Goal: Task Accomplishment & Management: Manage account settings

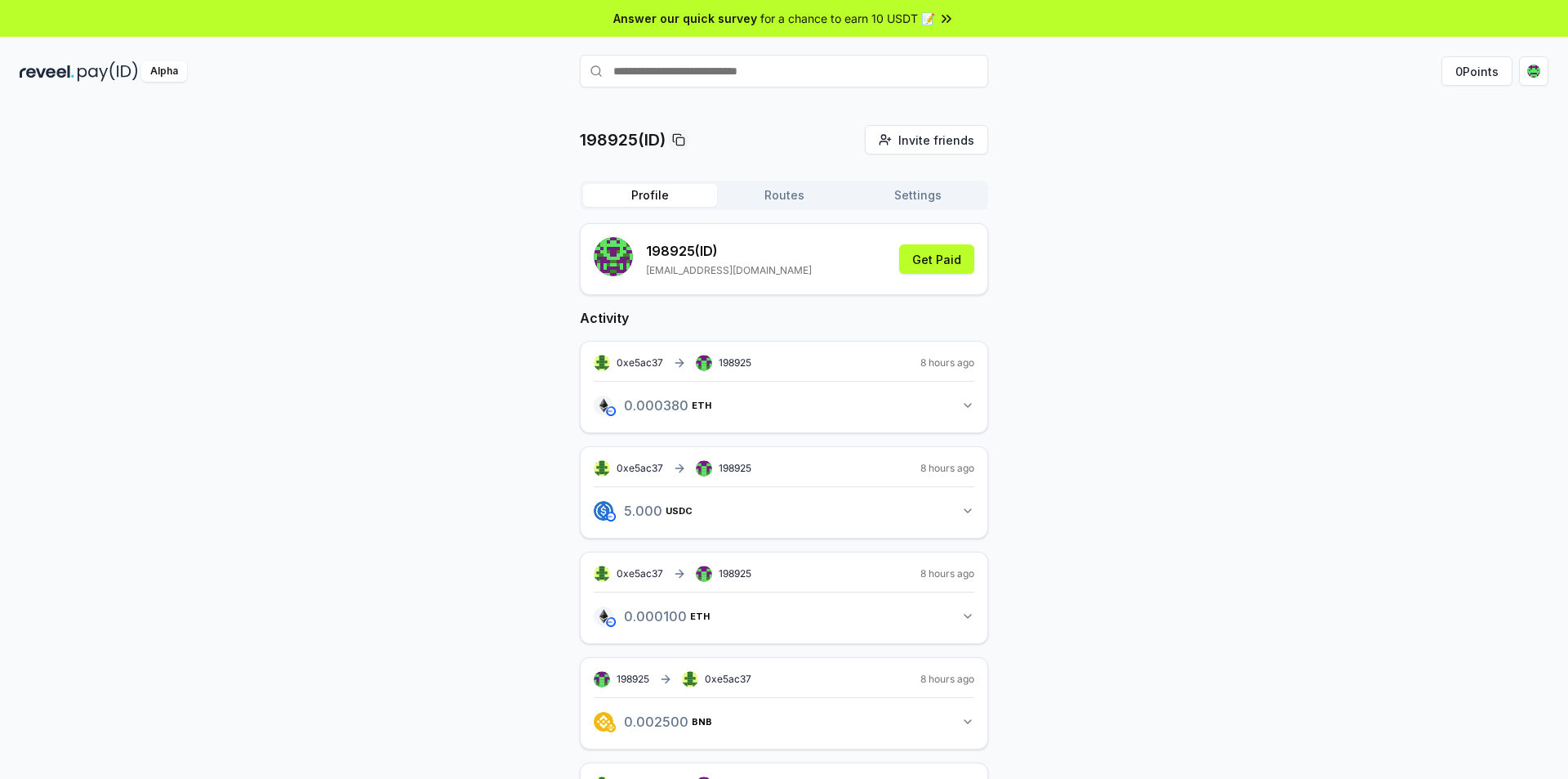
drag, startPoint x: 1283, startPoint y: 305, endPoint x: 1248, endPoint y: 261, distance: 56.2
click at [1248, 261] on div "198925(ID) Invite friends Invite Profile Routes Settings 198925 (ID) zzl7365444…" at bounding box center [784, 555] width 1529 height 861
click at [935, 261] on button "Get Paid" at bounding box center [936, 259] width 75 height 30
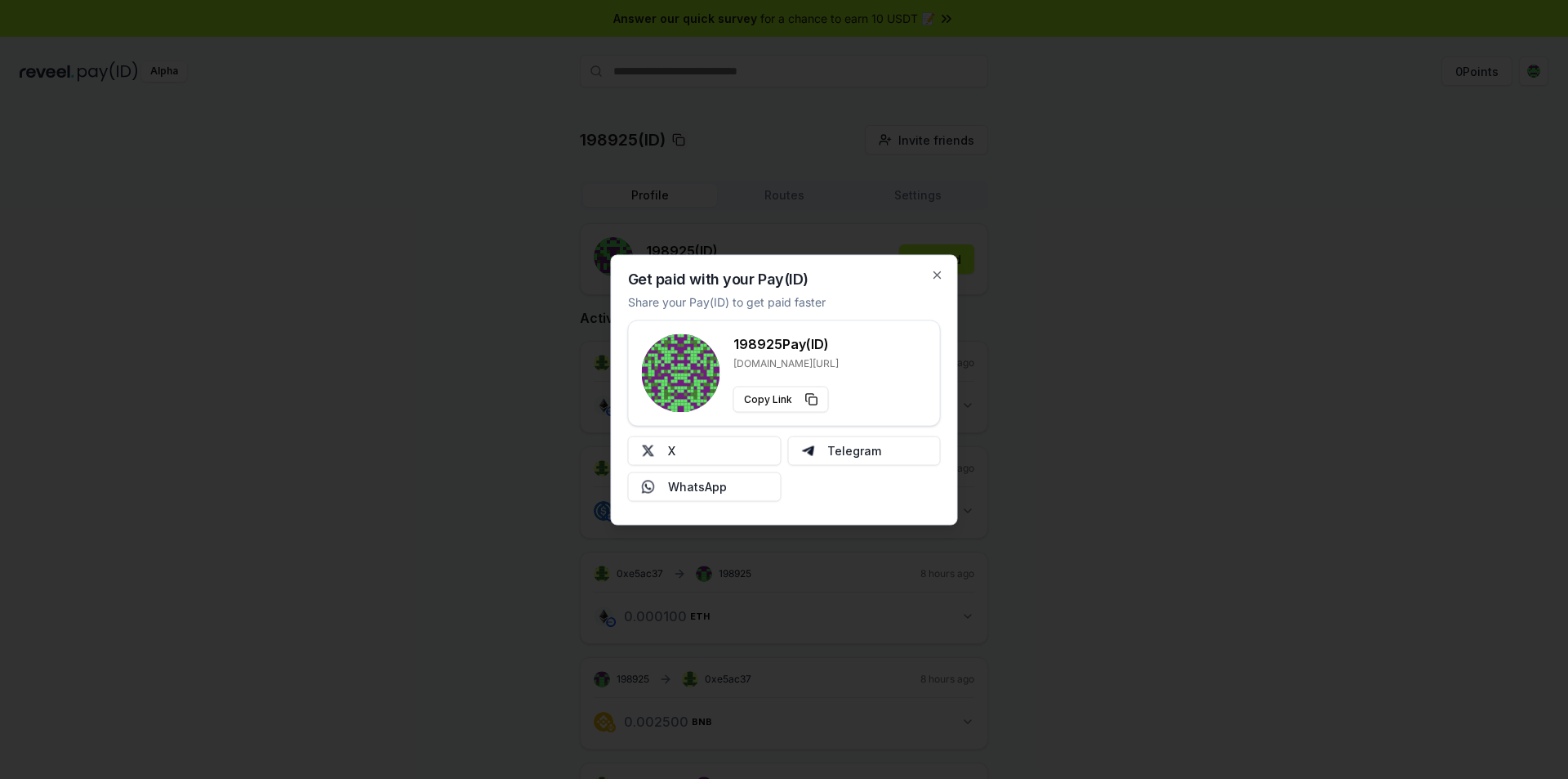
type button "[URL][DOMAIN_NAME]"
click at [940, 277] on icon "button" at bounding box center [937, 274] width 13 height 13
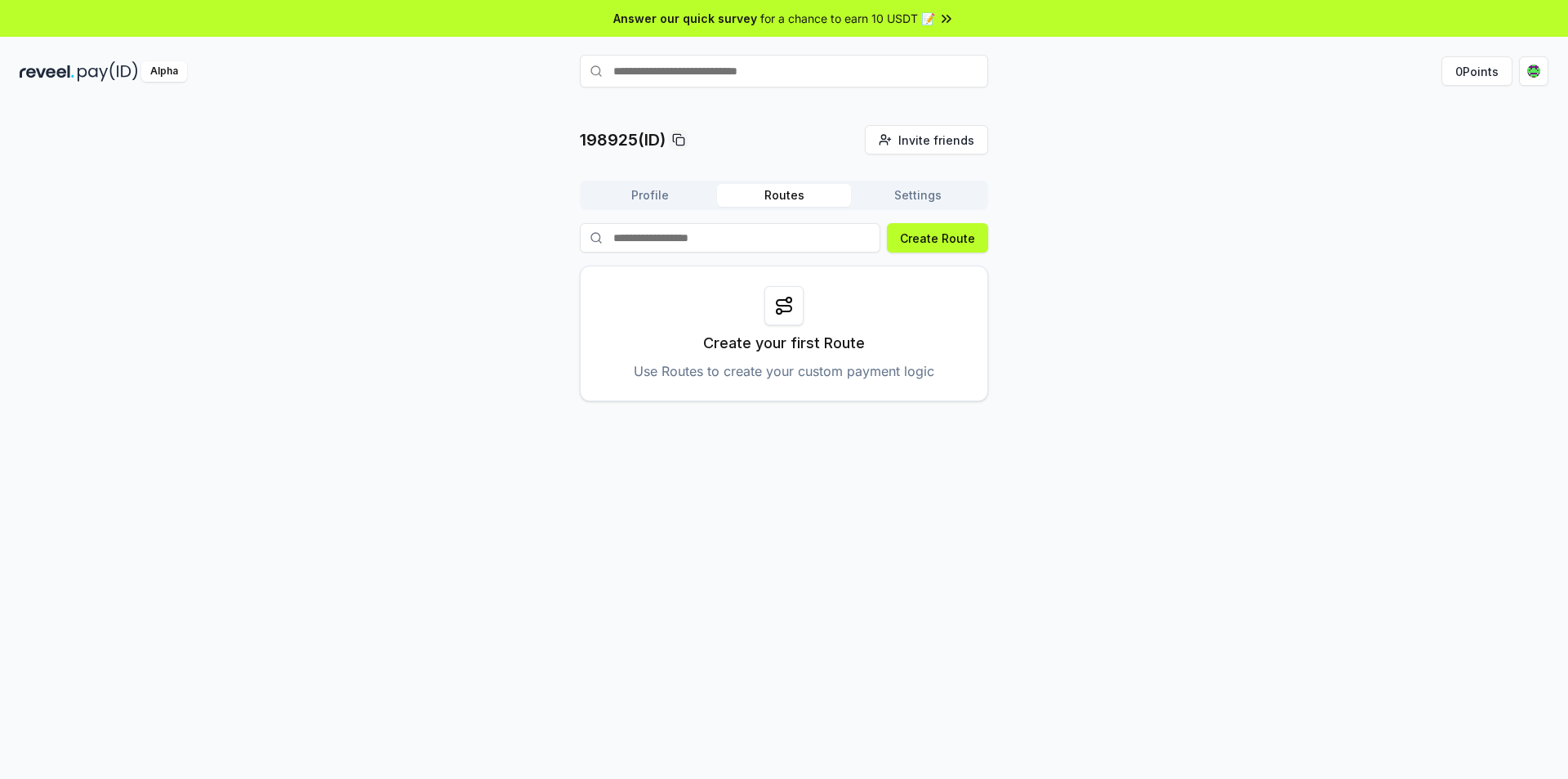
click at [715, 234] on input at bounding box center [730, 238] width 301 height 30
paste input "**********"
type input "**********"
click at [954, 247] on button "Create Route" at bounding box center [940, 238] width 101 height 30
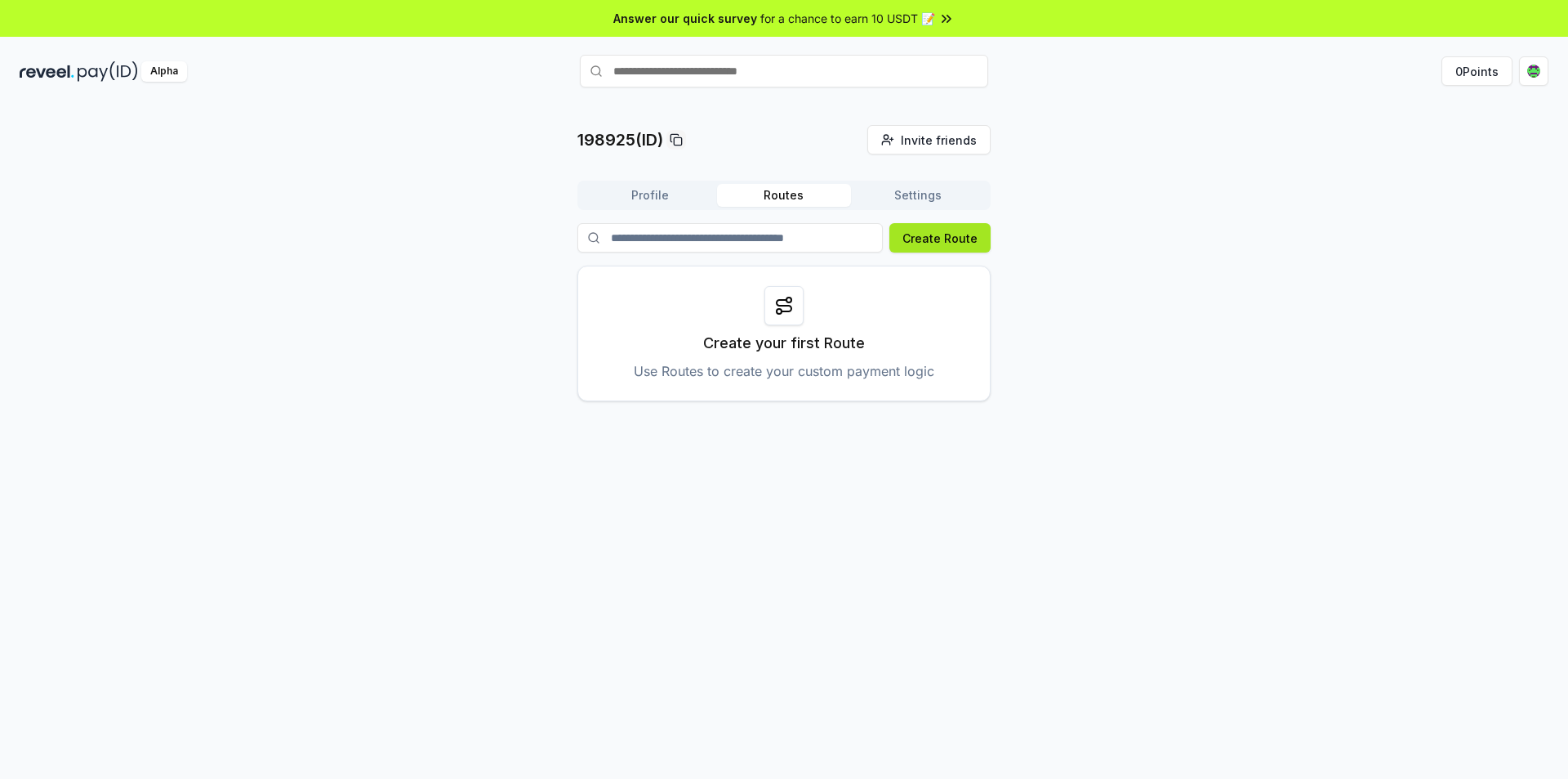
scroll to position [0, 0]
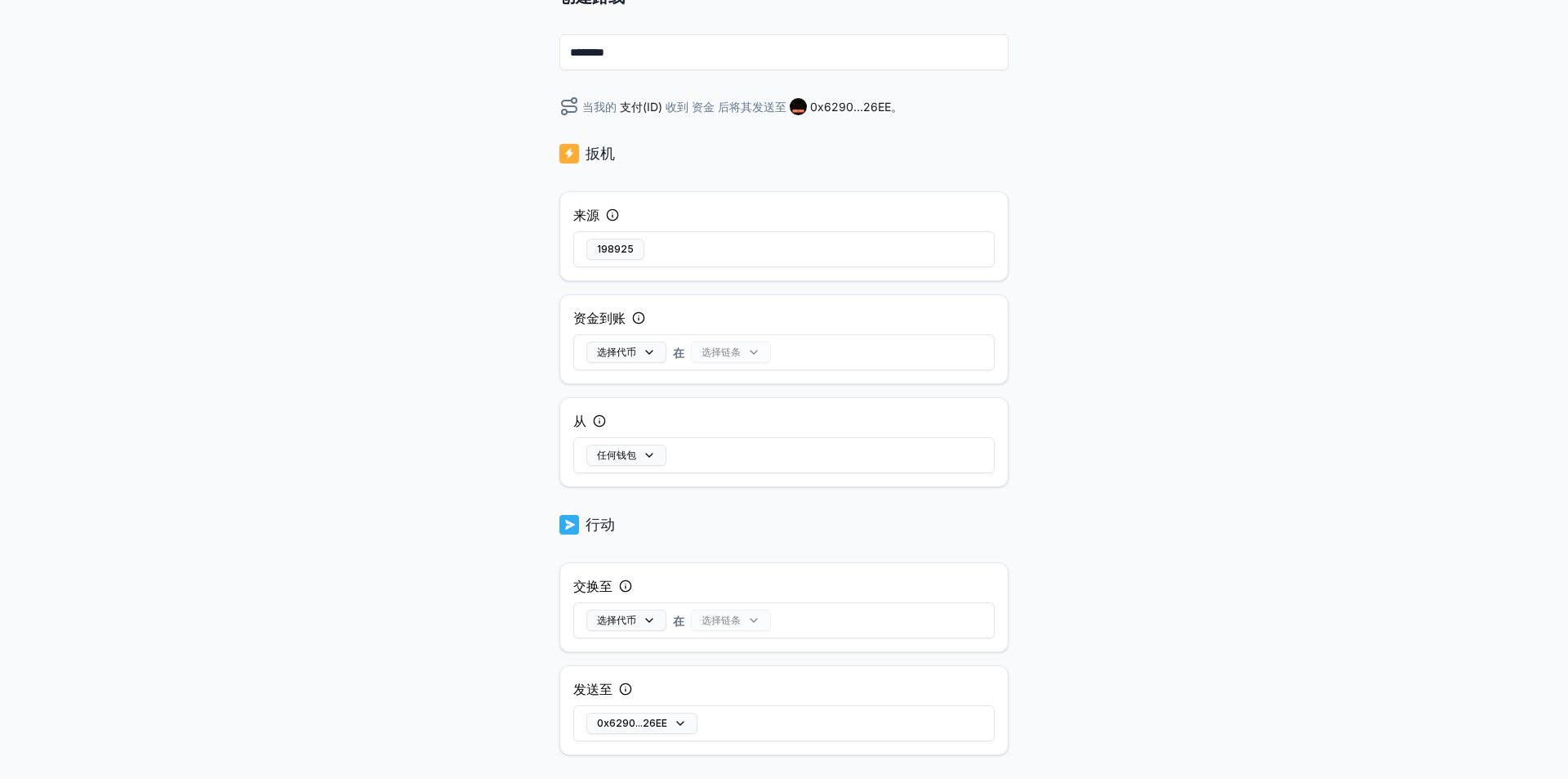
scroll to position [193, 0]
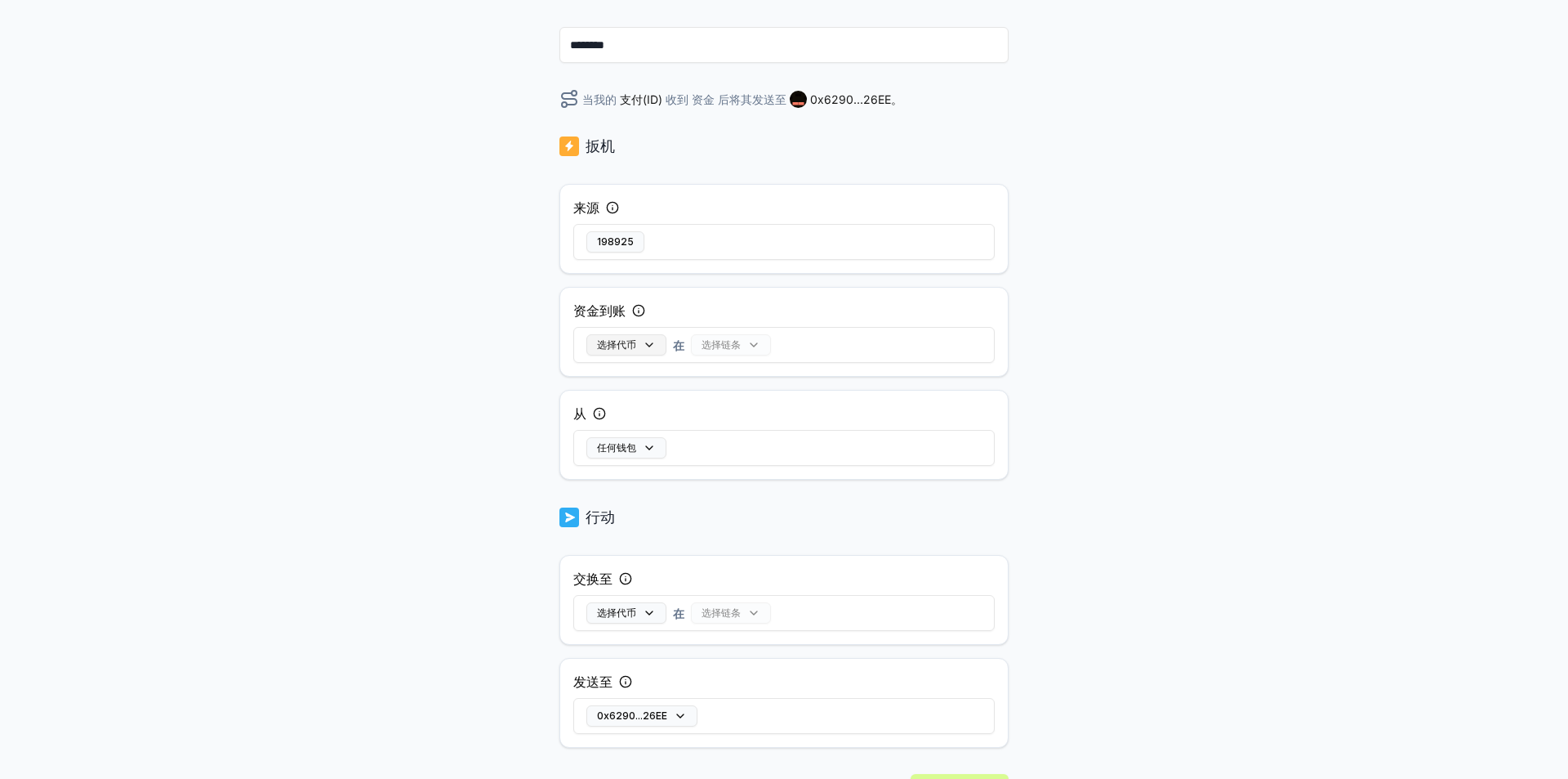
click at [648, 343] on button "选择代币" at bounding box center [626, 344] width 80 height 21
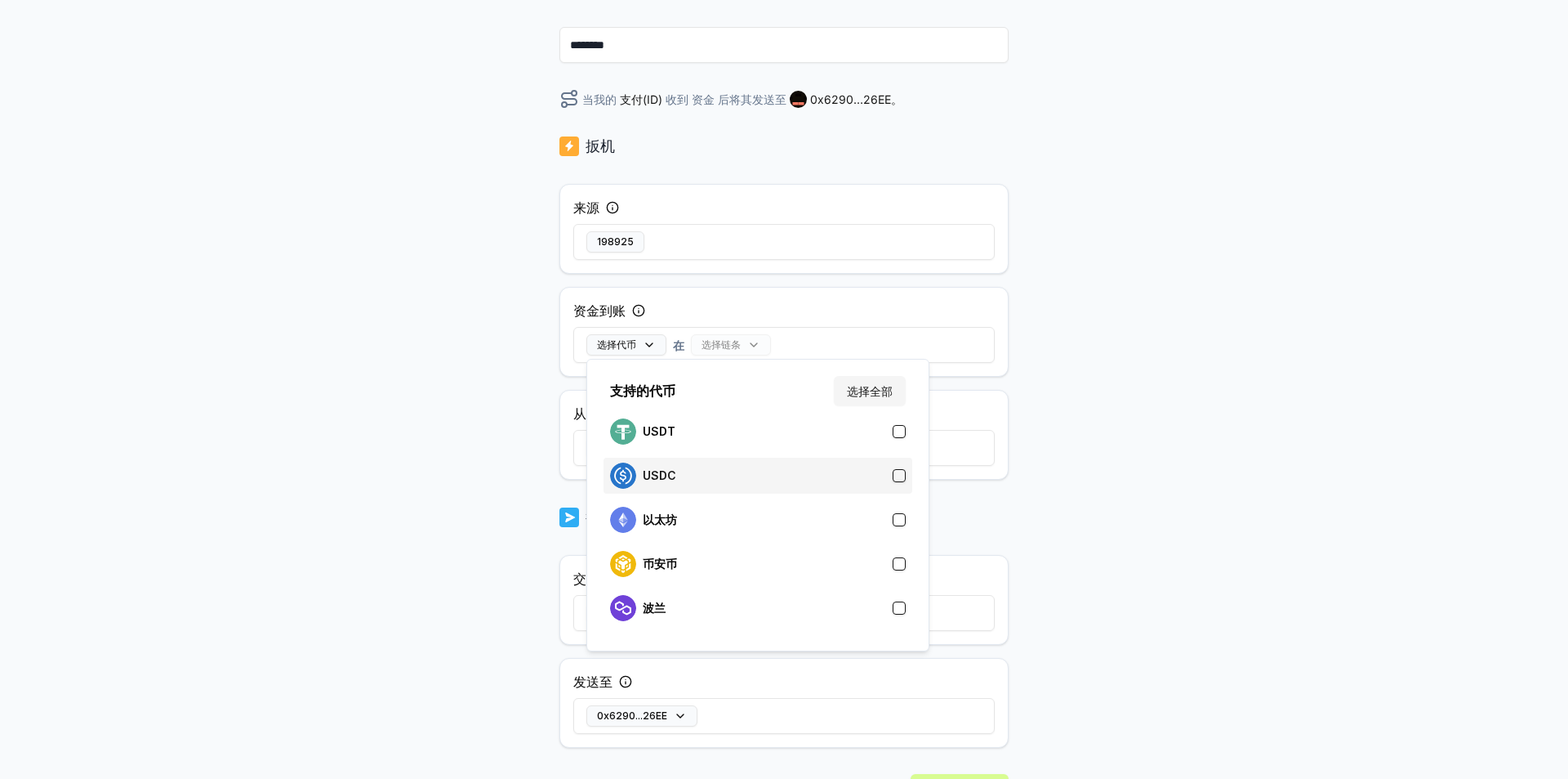
click at [733, 469] on div "USDC" at bounding box center [758, 475] width 296 height 26
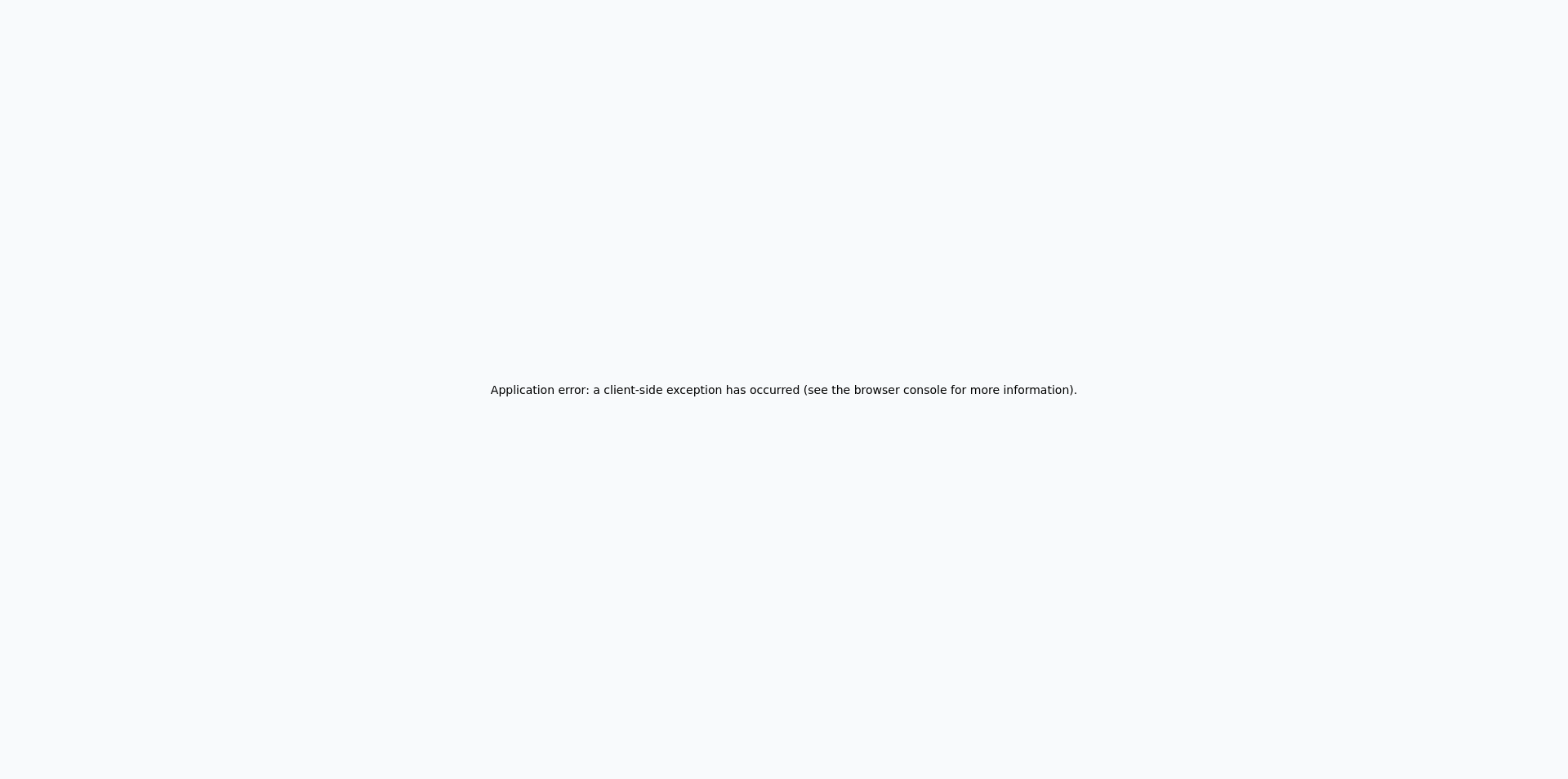
scroll to position [0, 0]
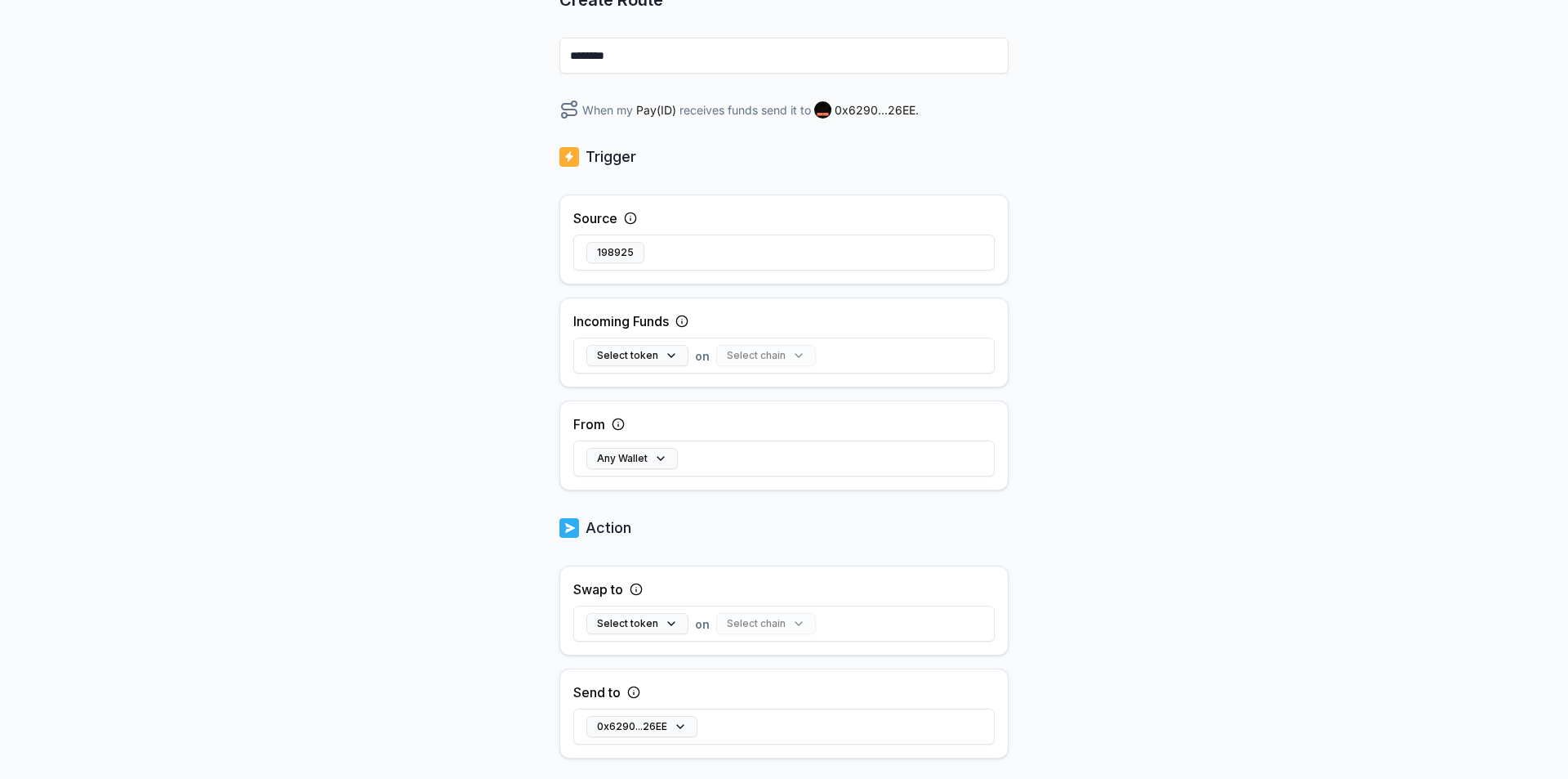
scroll to position [245, 0]
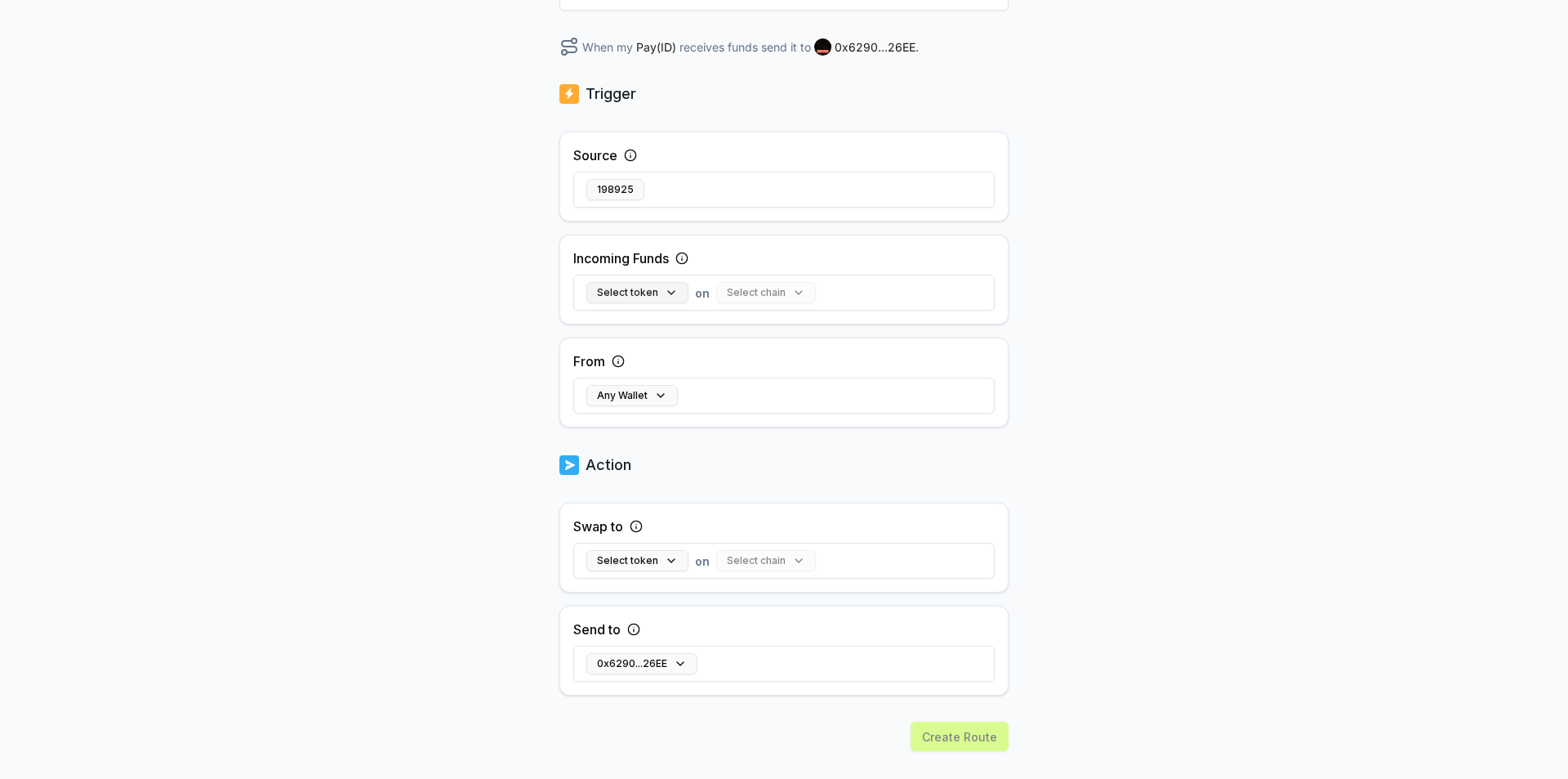
click at [669, 292] on button "Select token" at bounding box center [637, 292] width 102 height 21
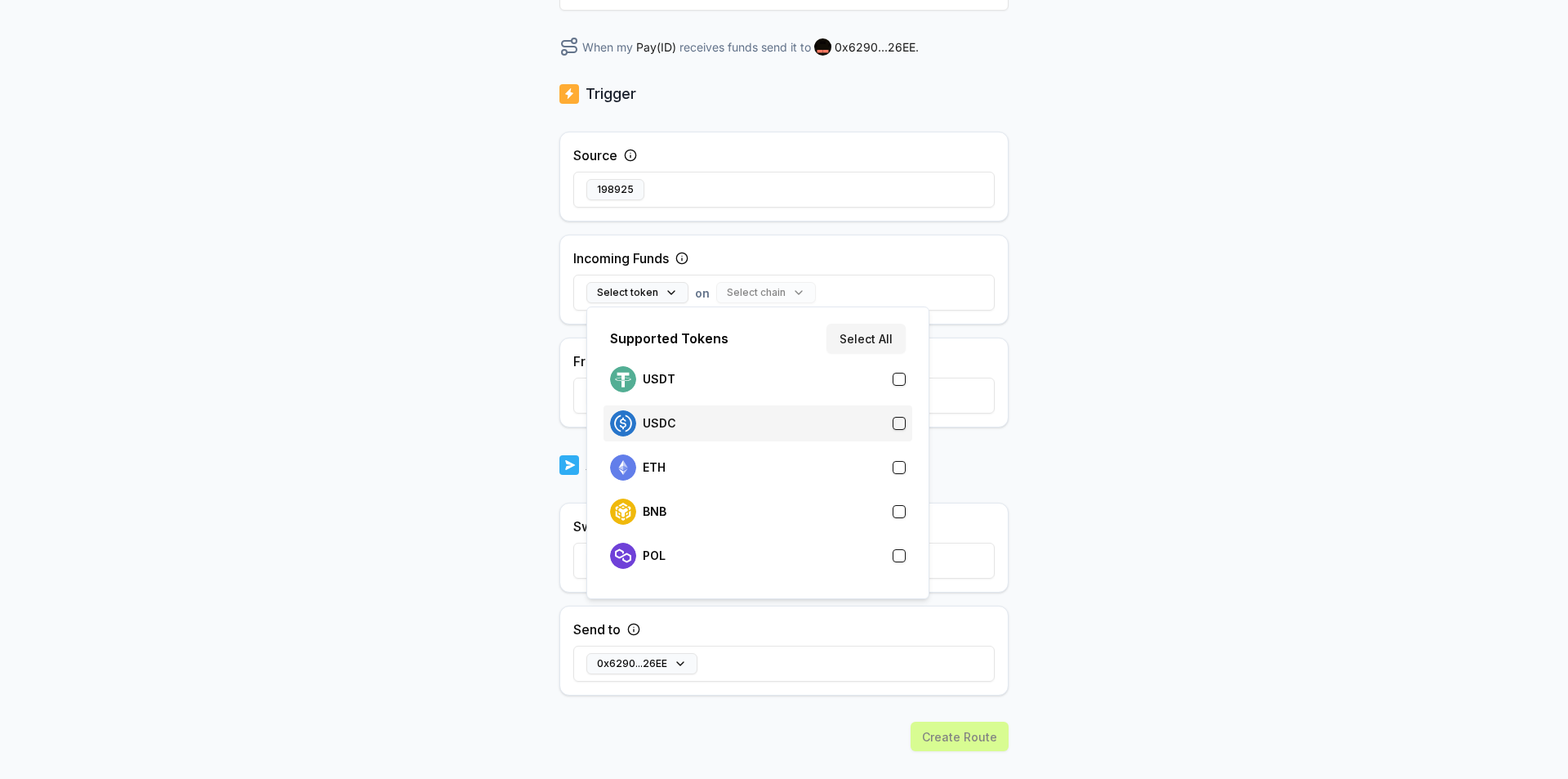
click at [701, 416] on div "USDC" at bounding box center [758, 423] width 296 height 26
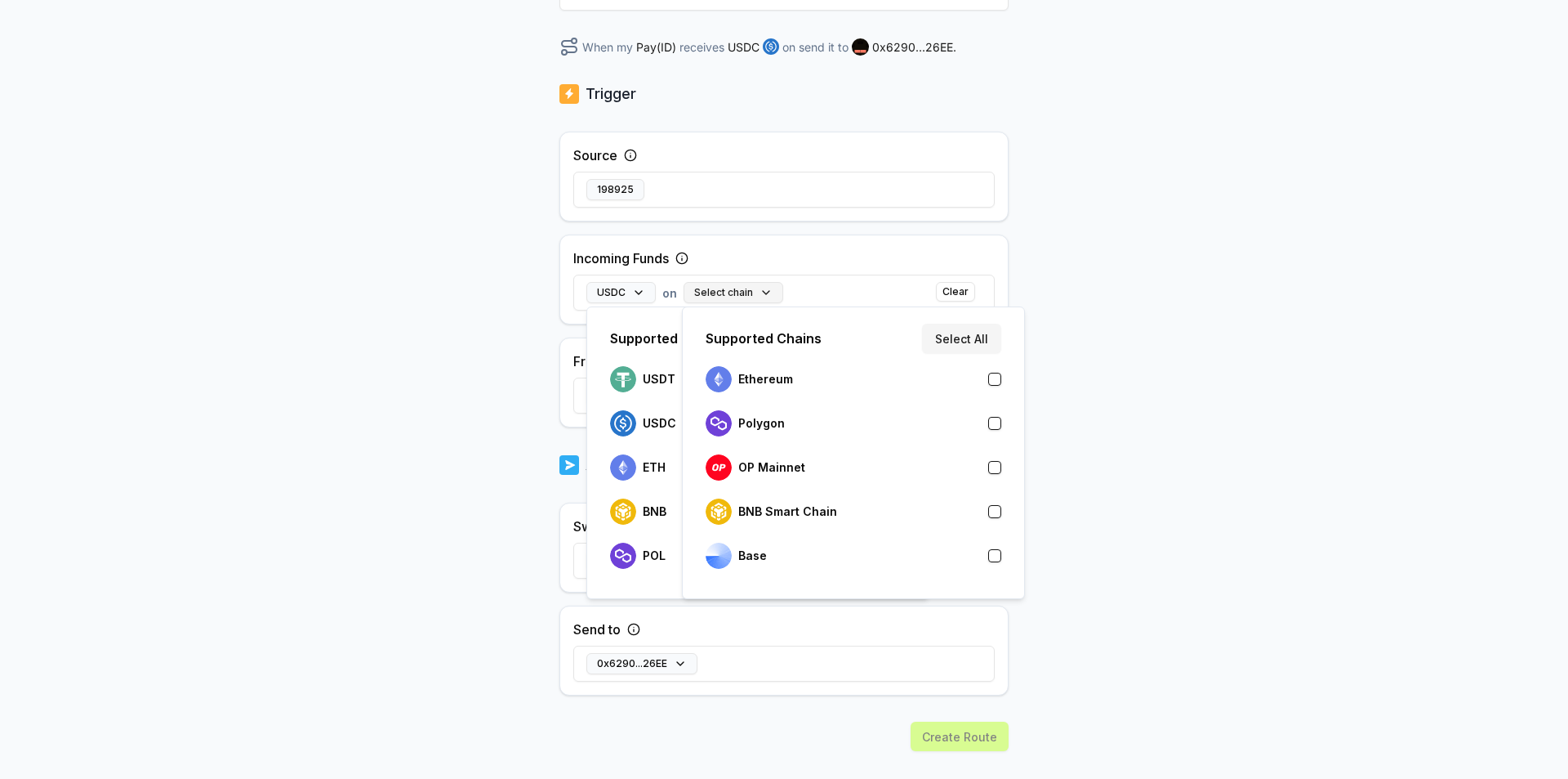
click at [762, 289] on button "Select chain" at bounding box center [733, 292] width 99 height 21
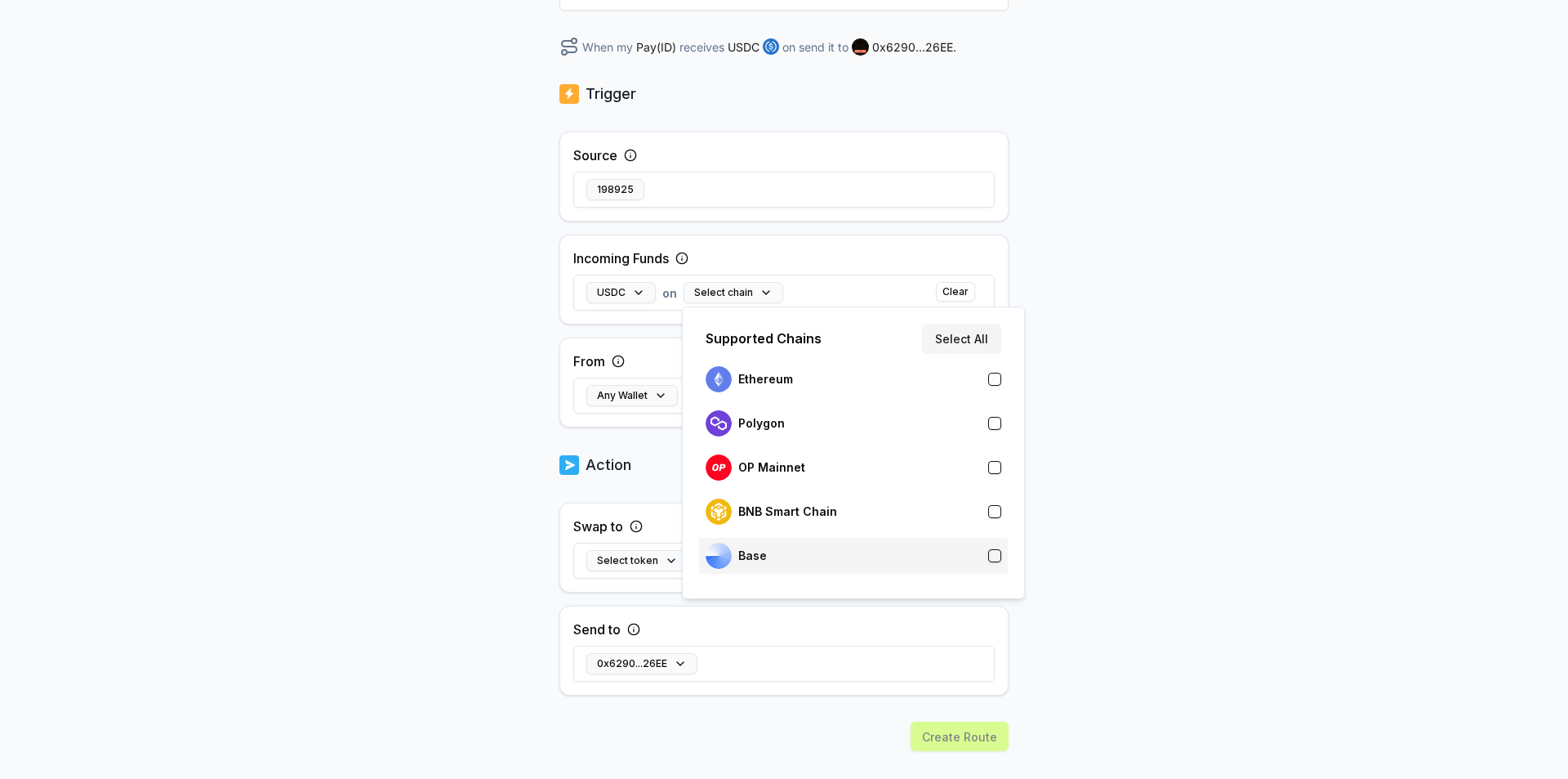
click at [978, 563] on div "Base" at bounding box center [854, 555] width 296 height 26
click at [992, 248] on div "Incoming Funds USDC on Base Clear" at bounding box center [784, 279] width 449 height 89
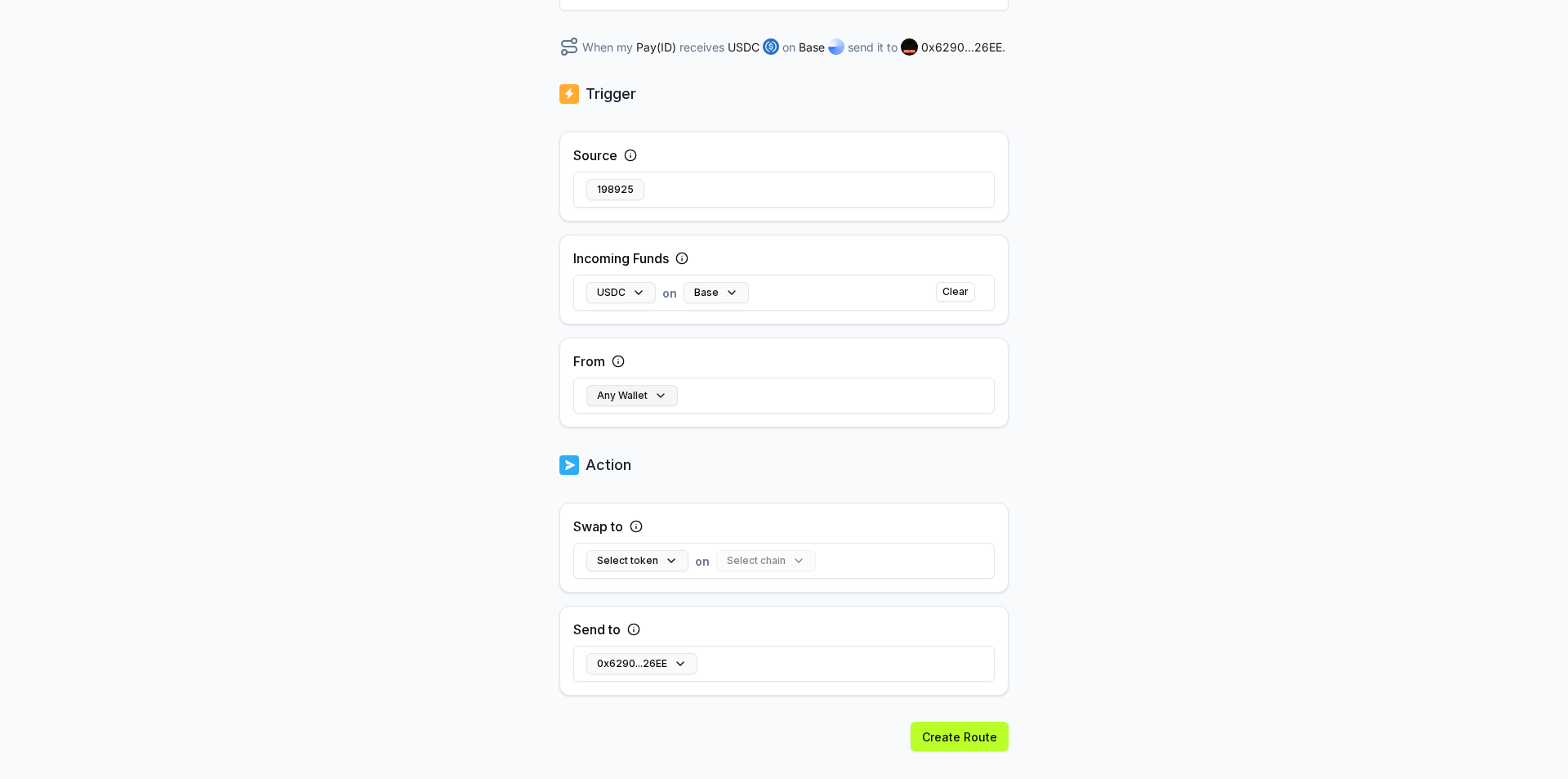
click at [660, 391] on button "Any Wallet" at bounding box center [632, 394] width 91 height 21
click at [791, 482] on input at bounding box center [783, 481] width 357 height 30
paste input "**********"
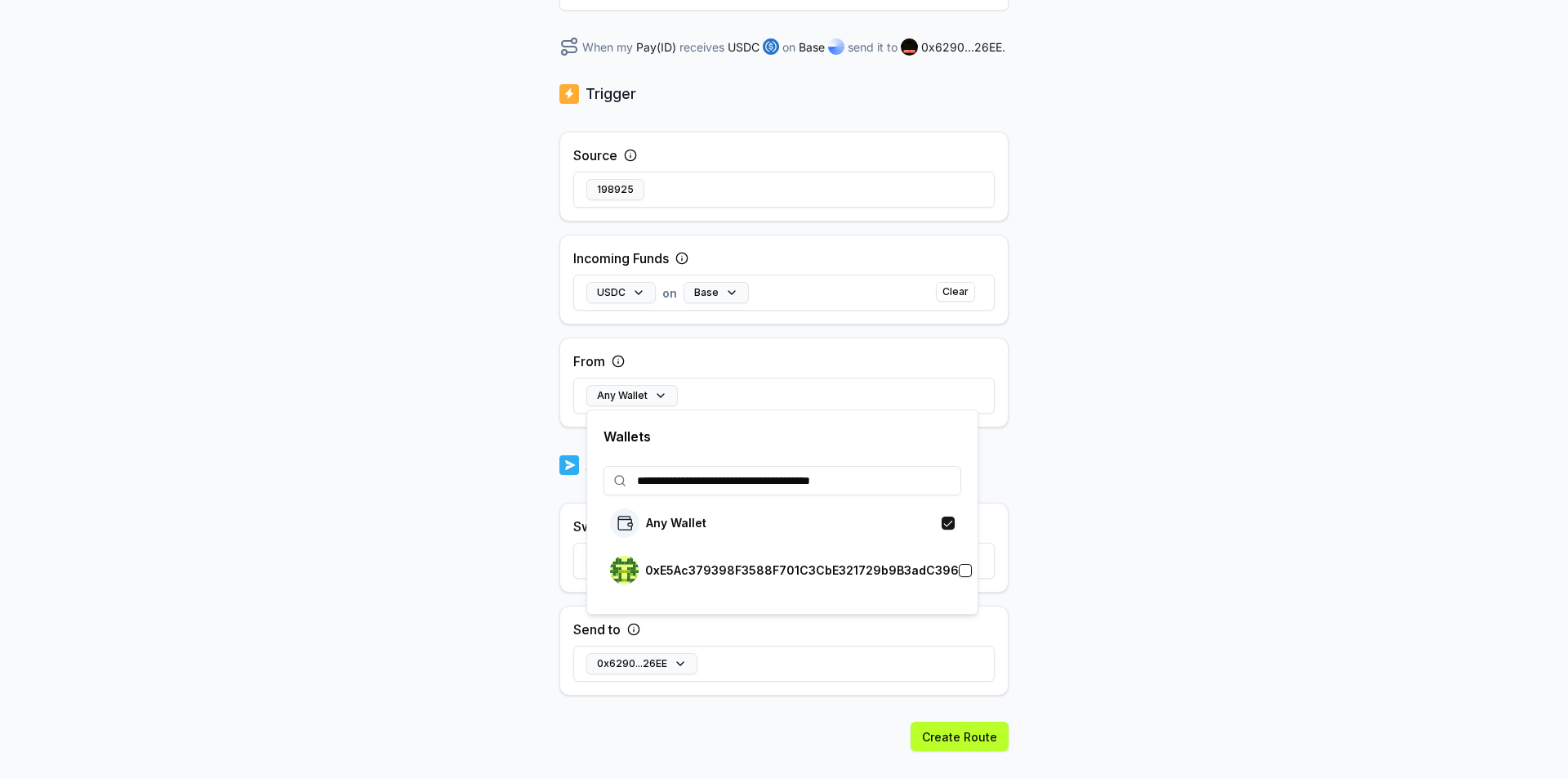
type input "**********"
click at [959, 571] on button "button" at bounding box center [965, 569] width 13 height 13
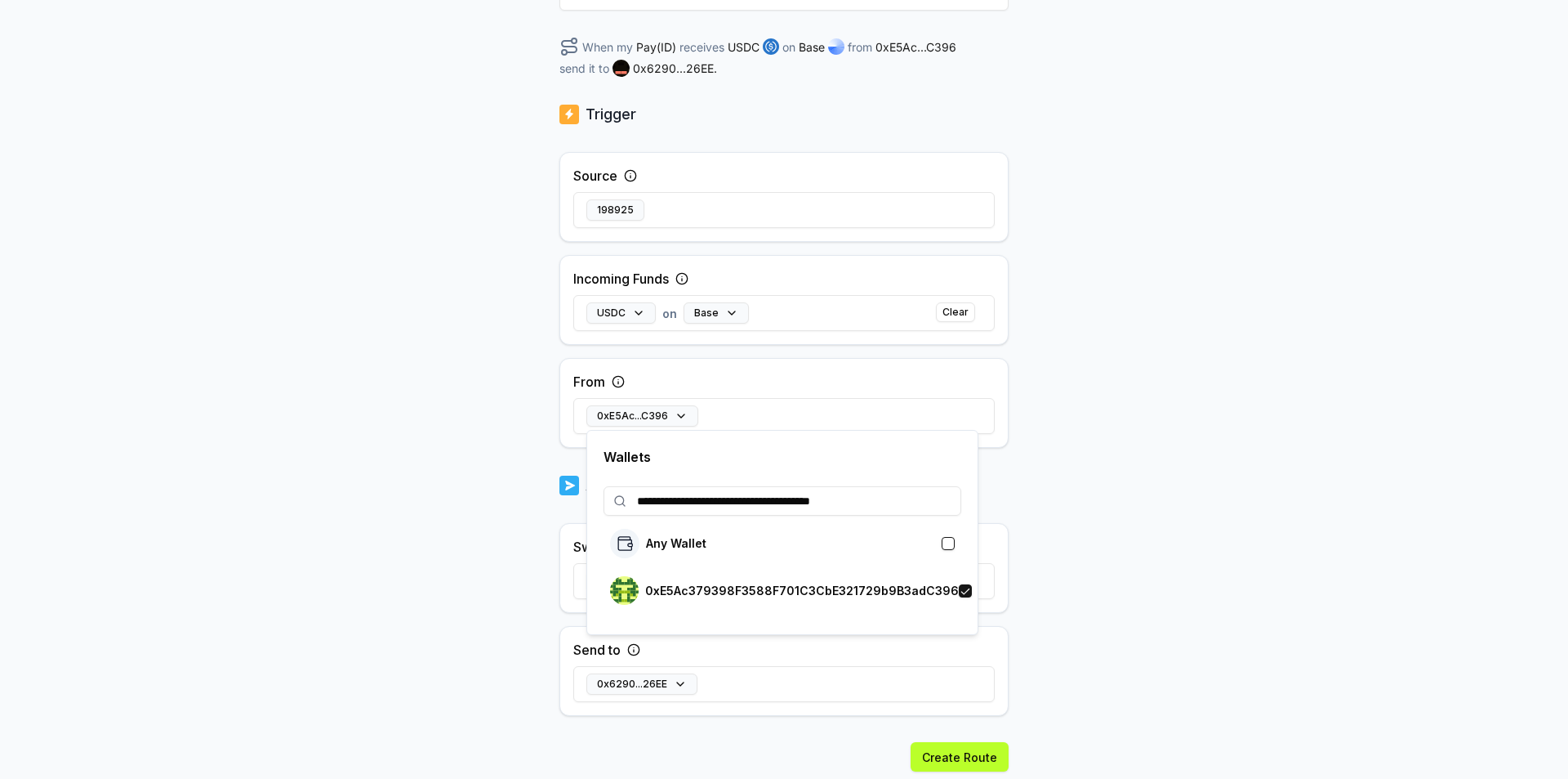
click at [1021, 389] on div "Back Create Route ******** When my Pay(ID) receives USDC on Base from 0xE5Ac...…" at bounding box center [784, 214] width 1568 height 733
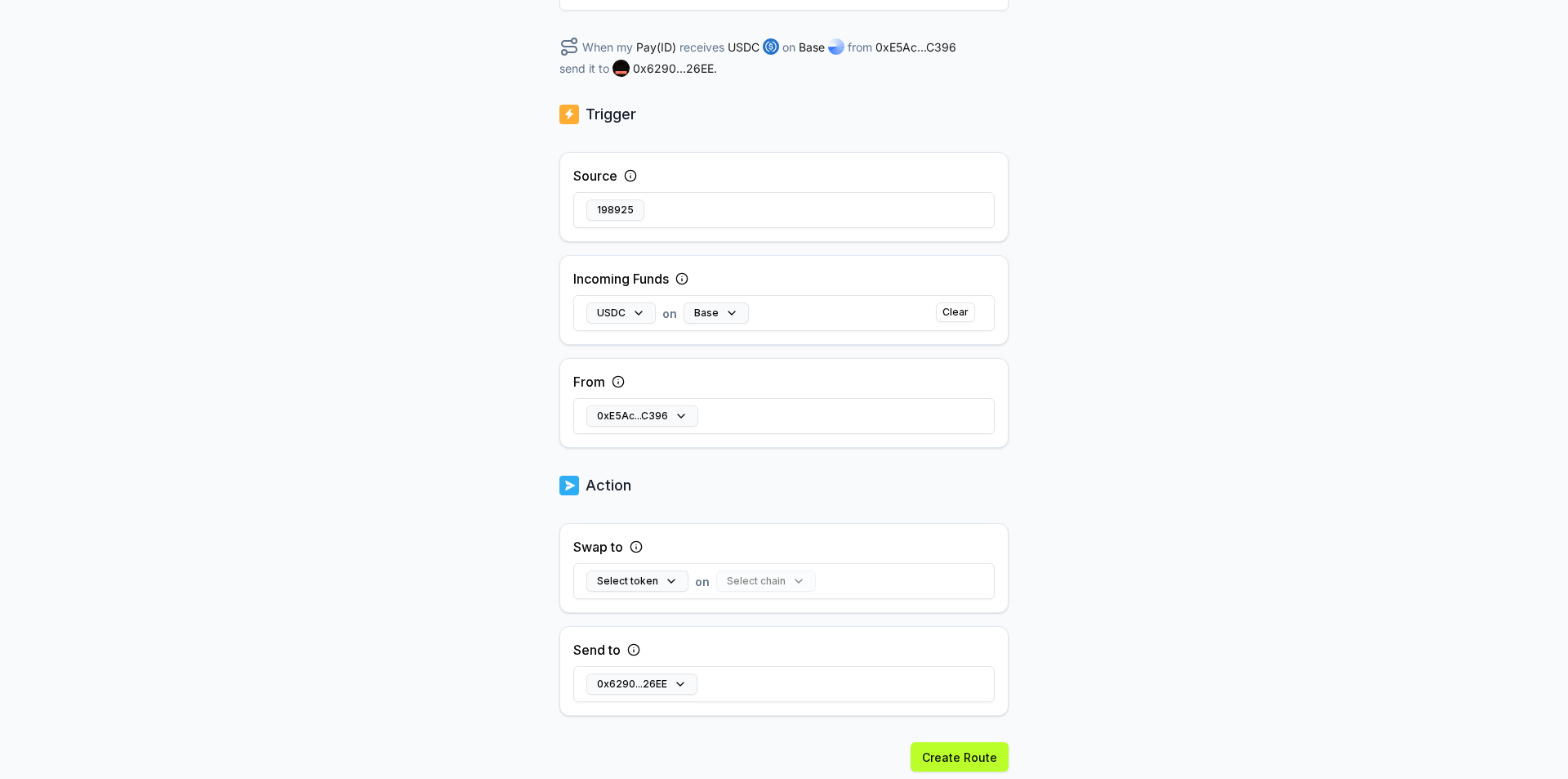
scroll to position [295, 0]
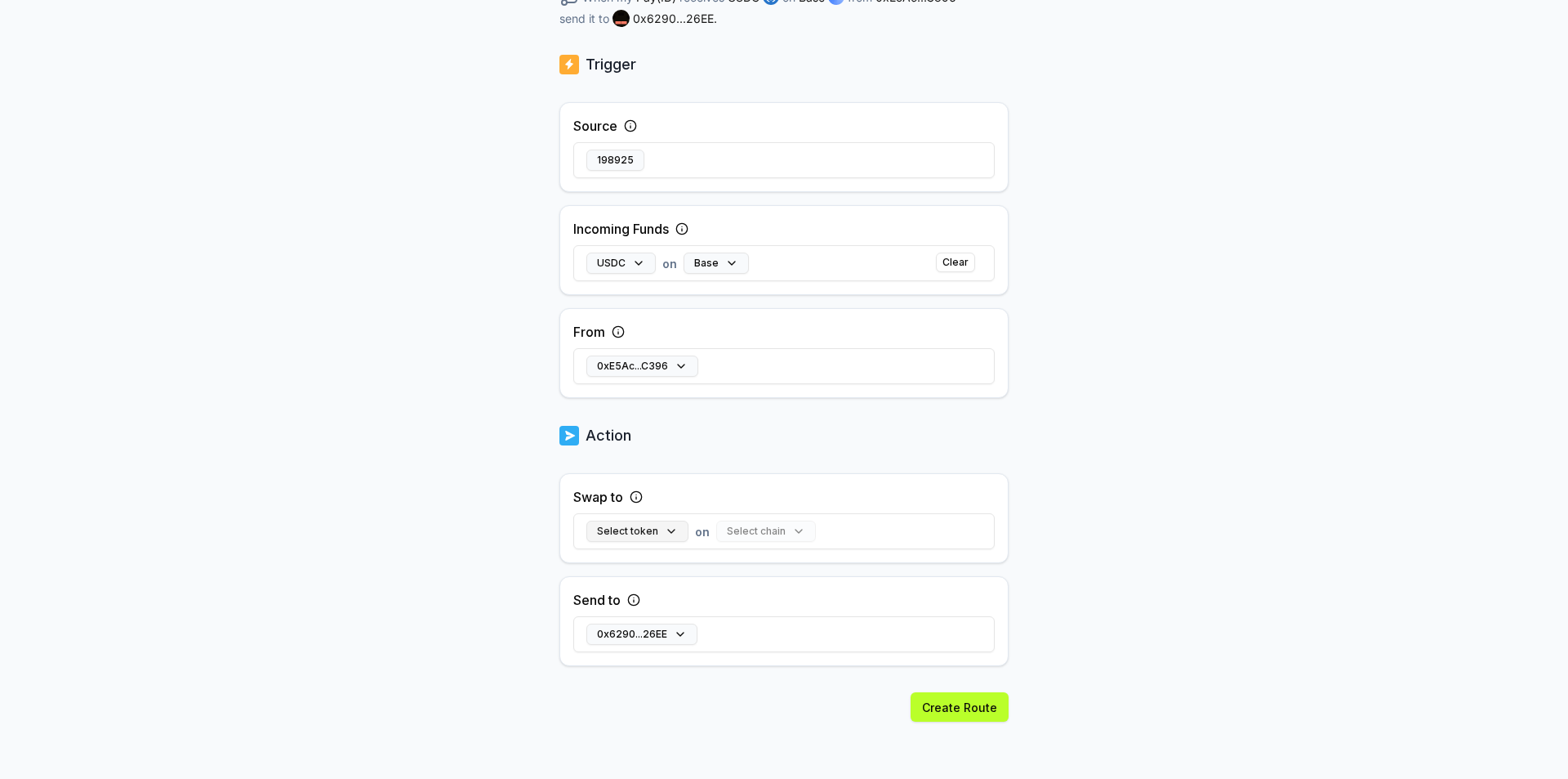
click at [670, 532] on button "Select token" at bounding box center [637, 531] width 102 height 21
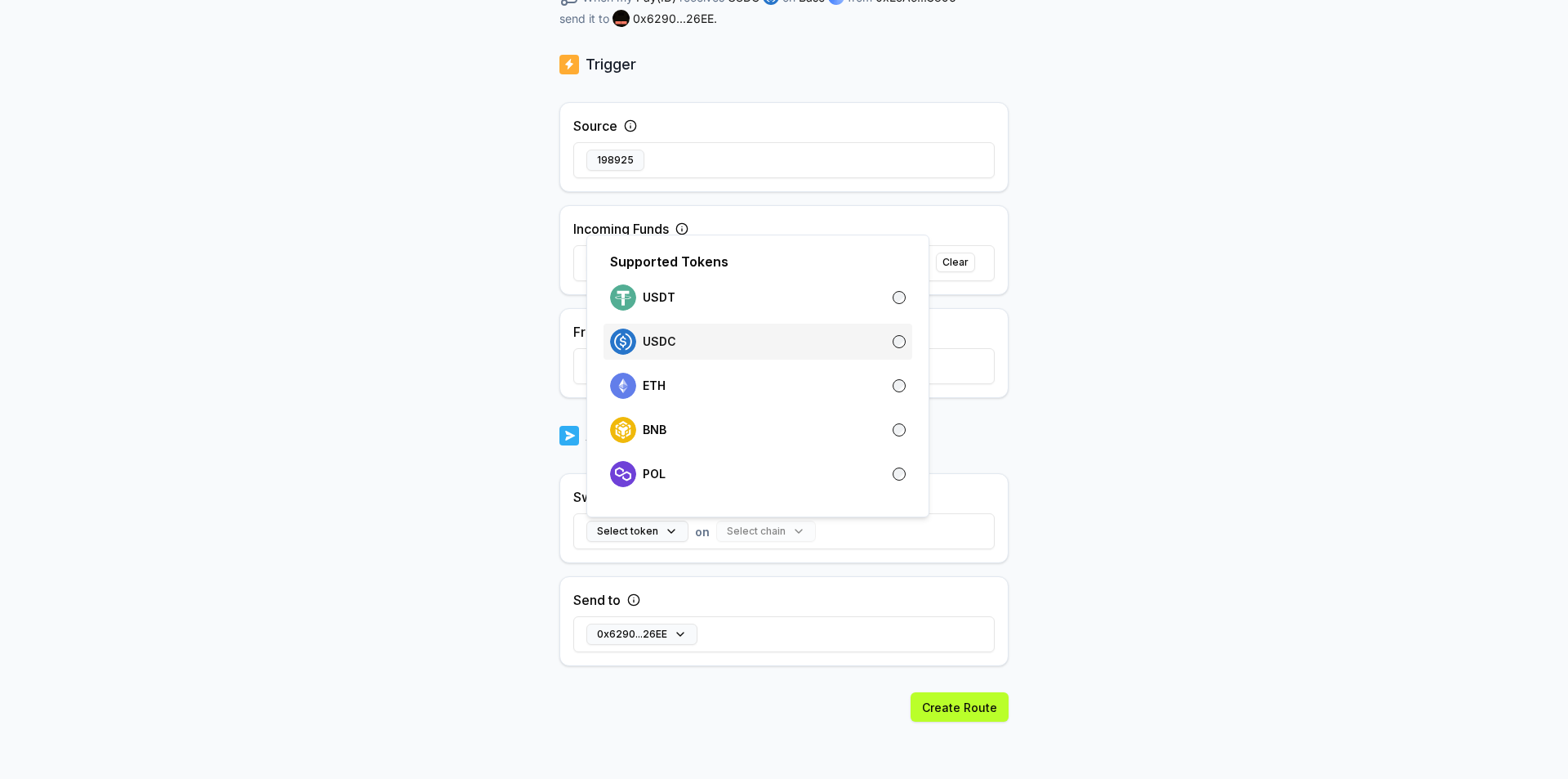
click at [698, 336] on div "USDC" at bounding box center [758, 342] width 296 height 26
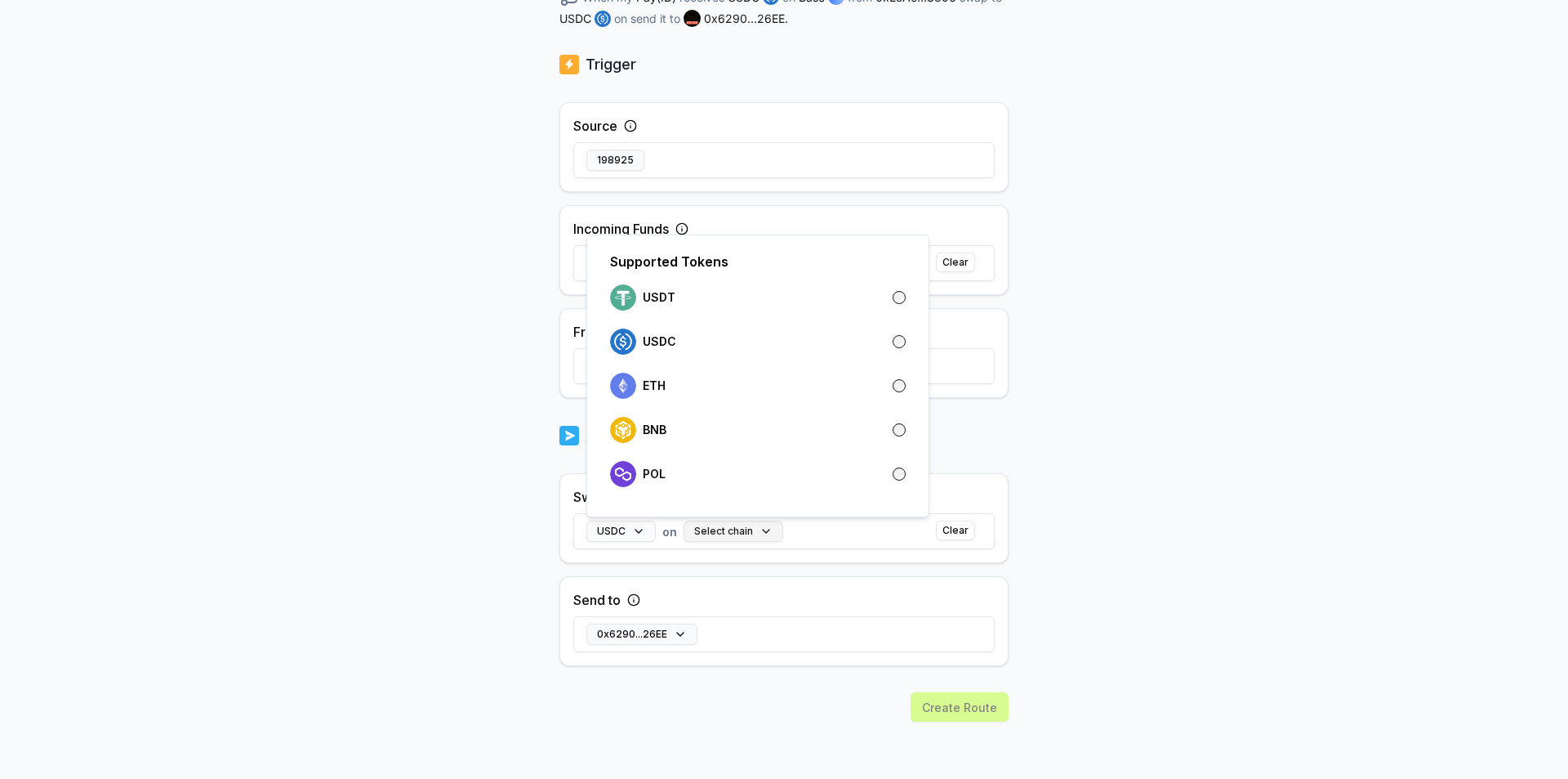
click at [759, 532] on button "Select chain" at bounding box center [733, 531] width 99 height 21
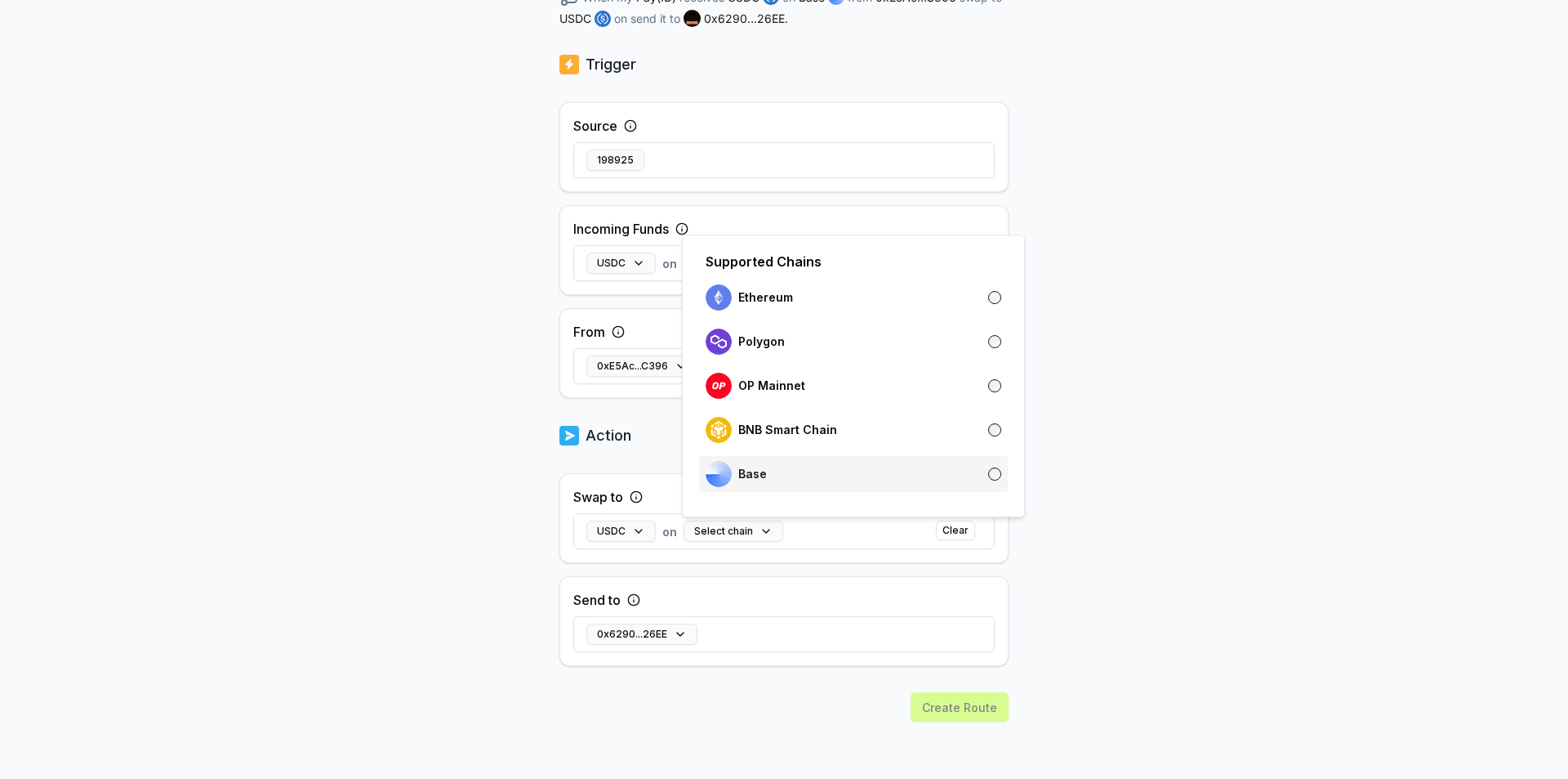
click at [814, 467] on div "Base" at bounding box center [854, 474] width 296 height 26
click at [1076, 596] on body "Answer our quick survey for a chance to earn 10 USDT 📝 Alpha 0 Points Back Crea…" at bounding box center [784, 390] width 1568 height 779
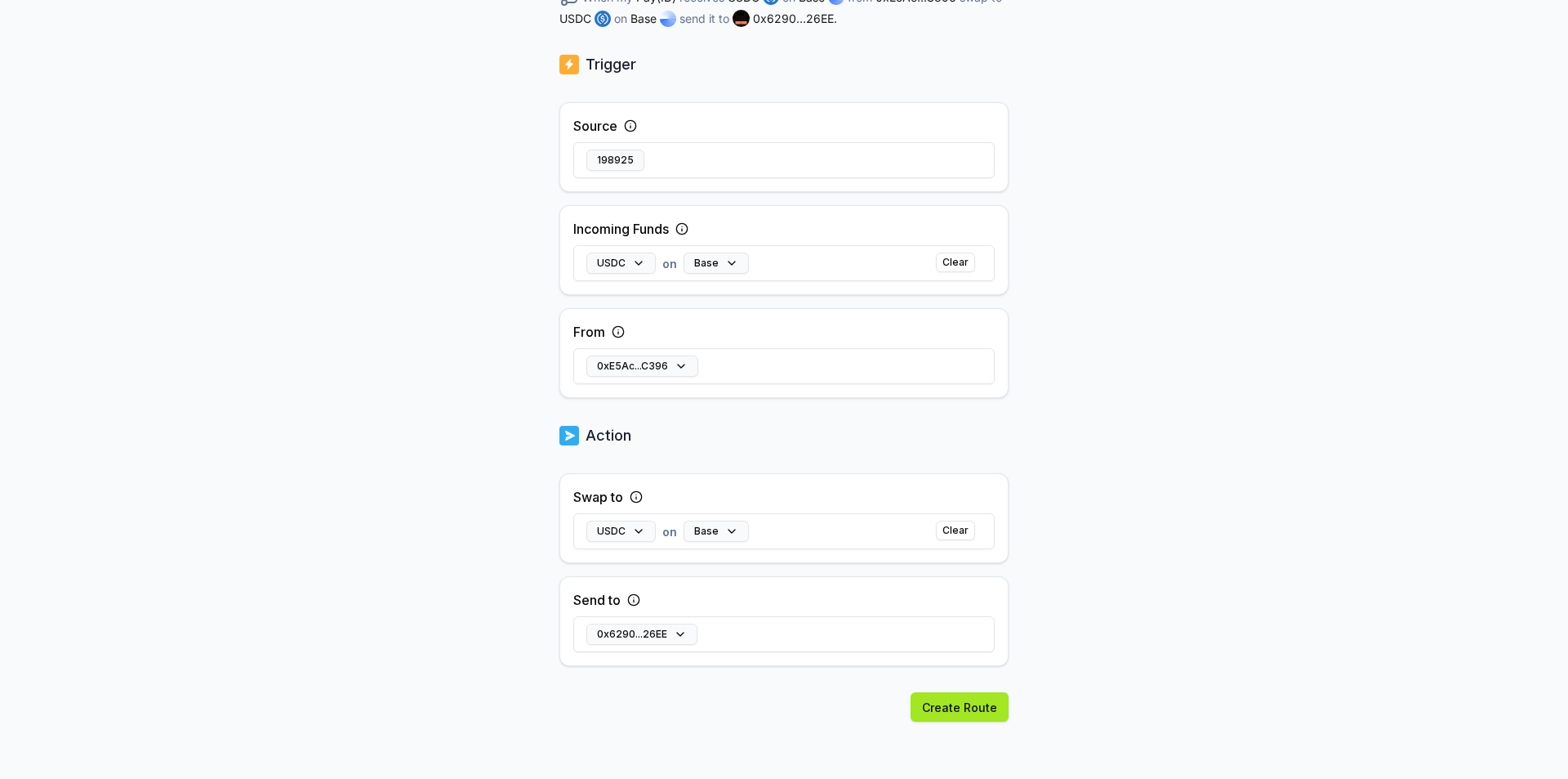
click at [974, 703] on button "Create Route" at bounding box center [959, 707] width 98 height 30
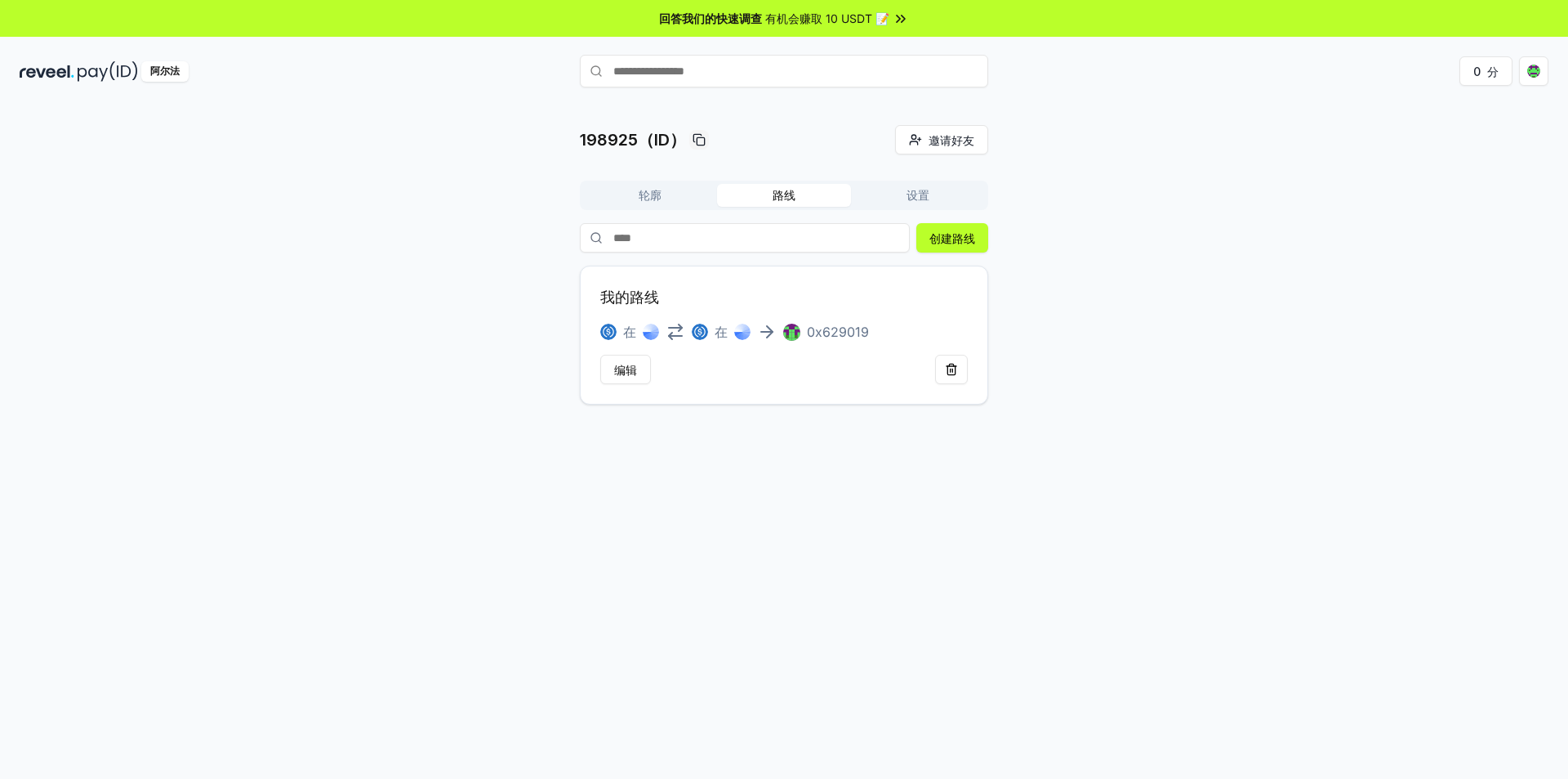
click at [942, 198] on button "设置" at bounding box center [918, 195] width 134 height 23
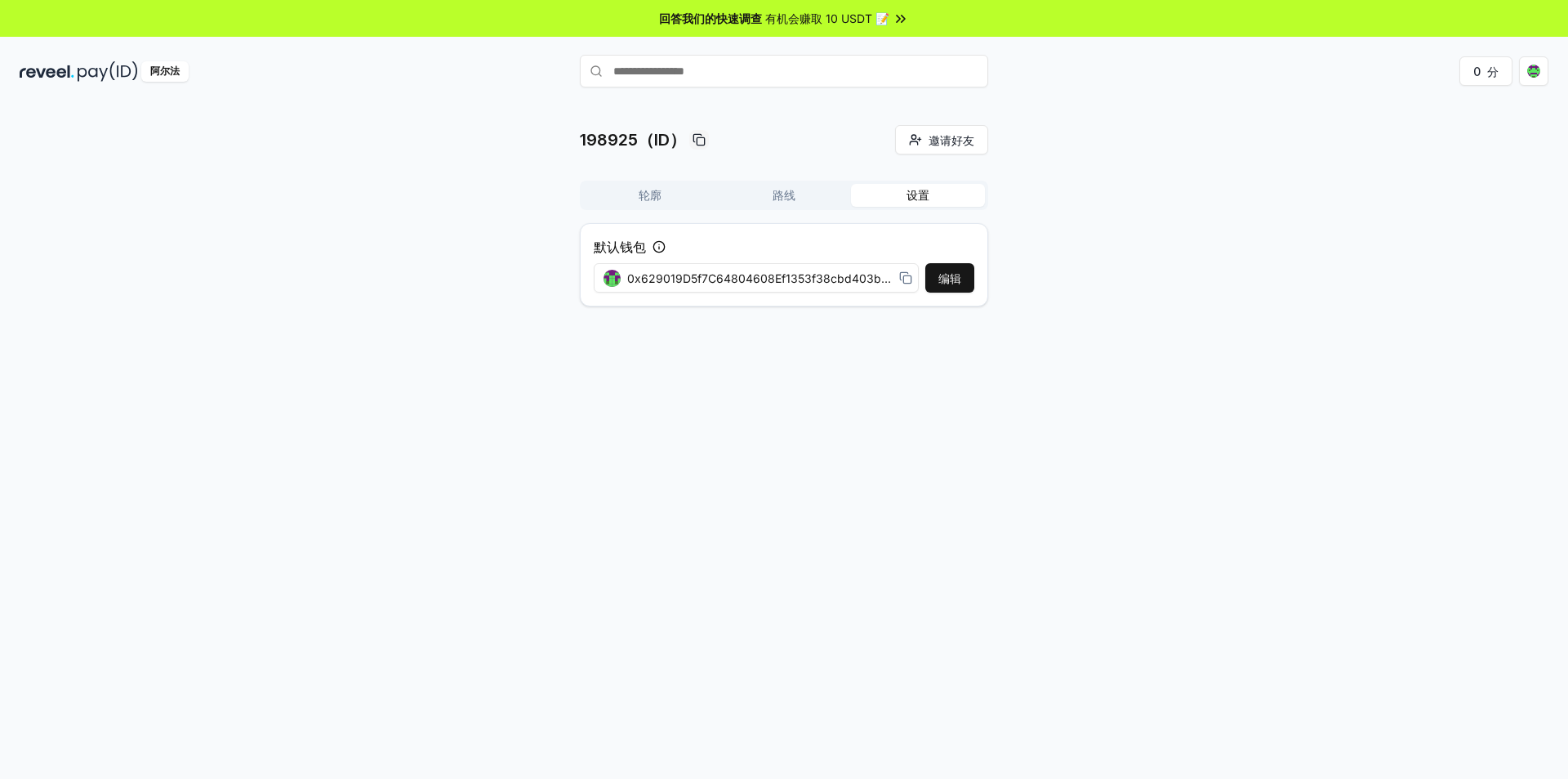
click at [655, 193] on font "轮廓" at bounding box center [649, 195] width 23 height 14
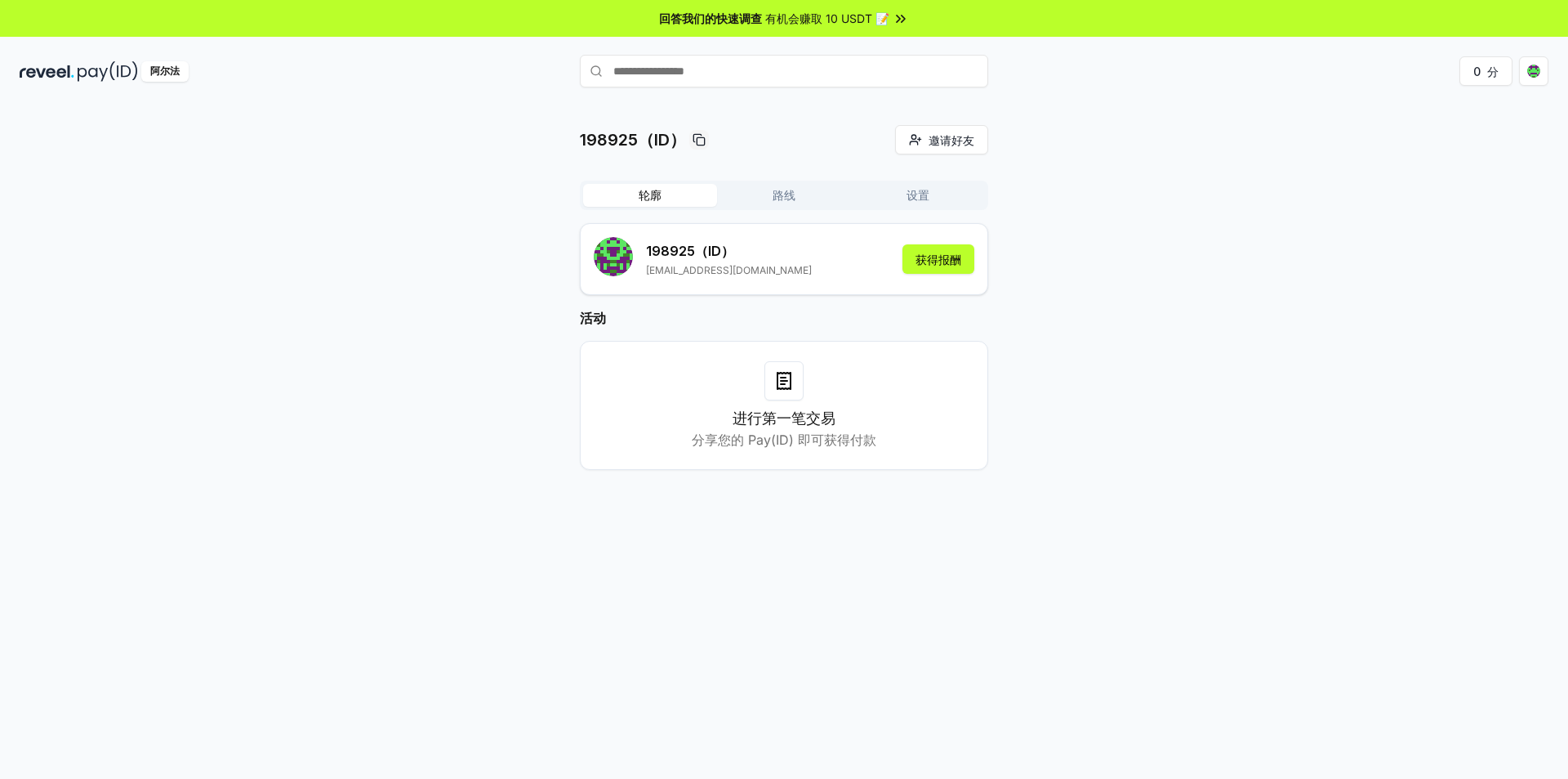
click at [779, 377] on icon at bounding box center [784, 381] width 13 height 16
click at [808, 432] on font "分享您的 Pay(ID) 即可获得付款" at bounding box center [784, 439] width 185 height 16
click at [941, 260] on font "获得报酬" at bounding box center [938, 259] width 46 height 14
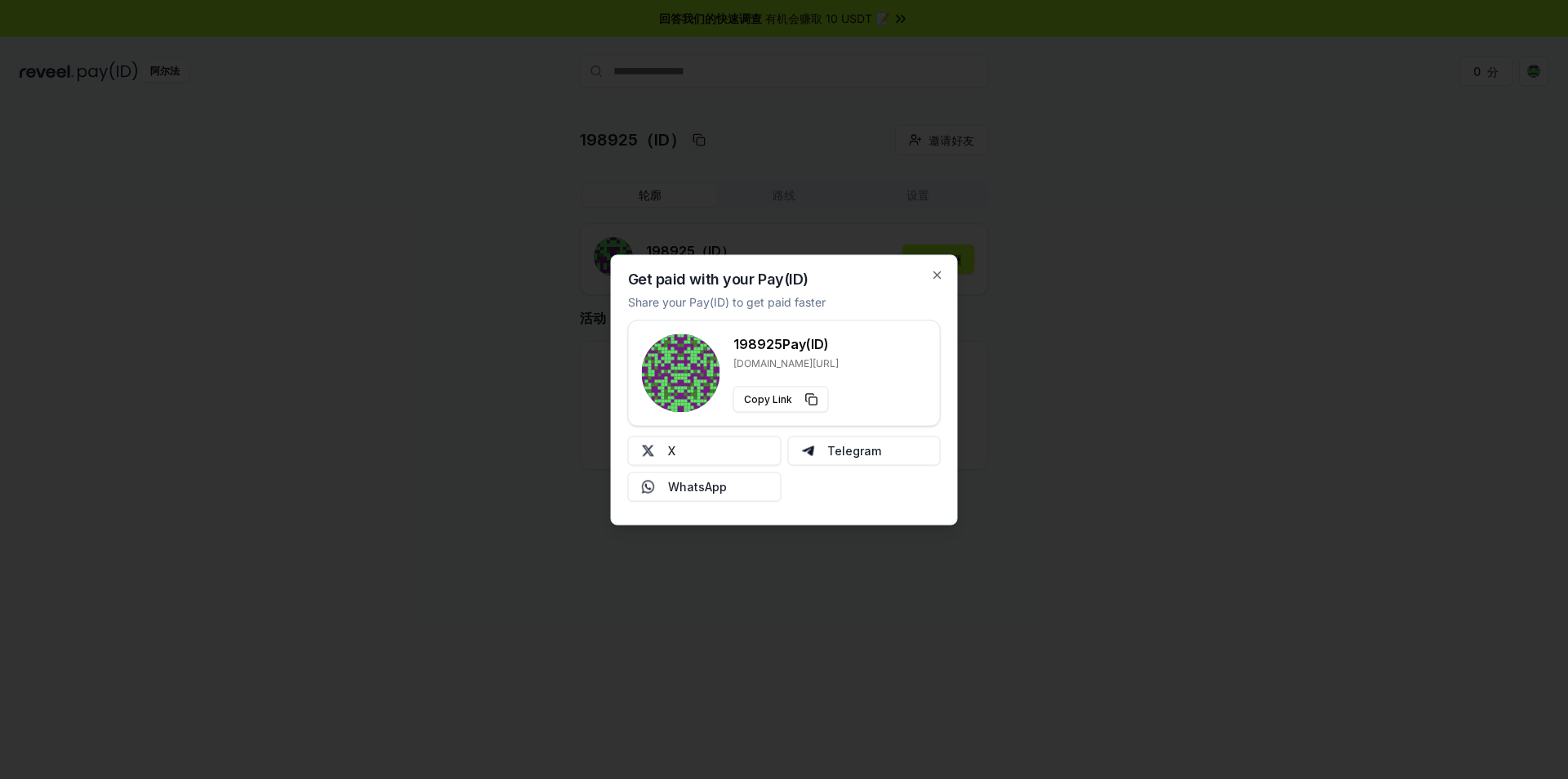
type button "[URL][DOMAIN_NAME]"
click at [706, 493] on button "WhatsApp" at bounding box center [704, 487] width 154 height 30
click at [935, 276] on icon "button" at bounding box center [937, 274] width 7 height 7
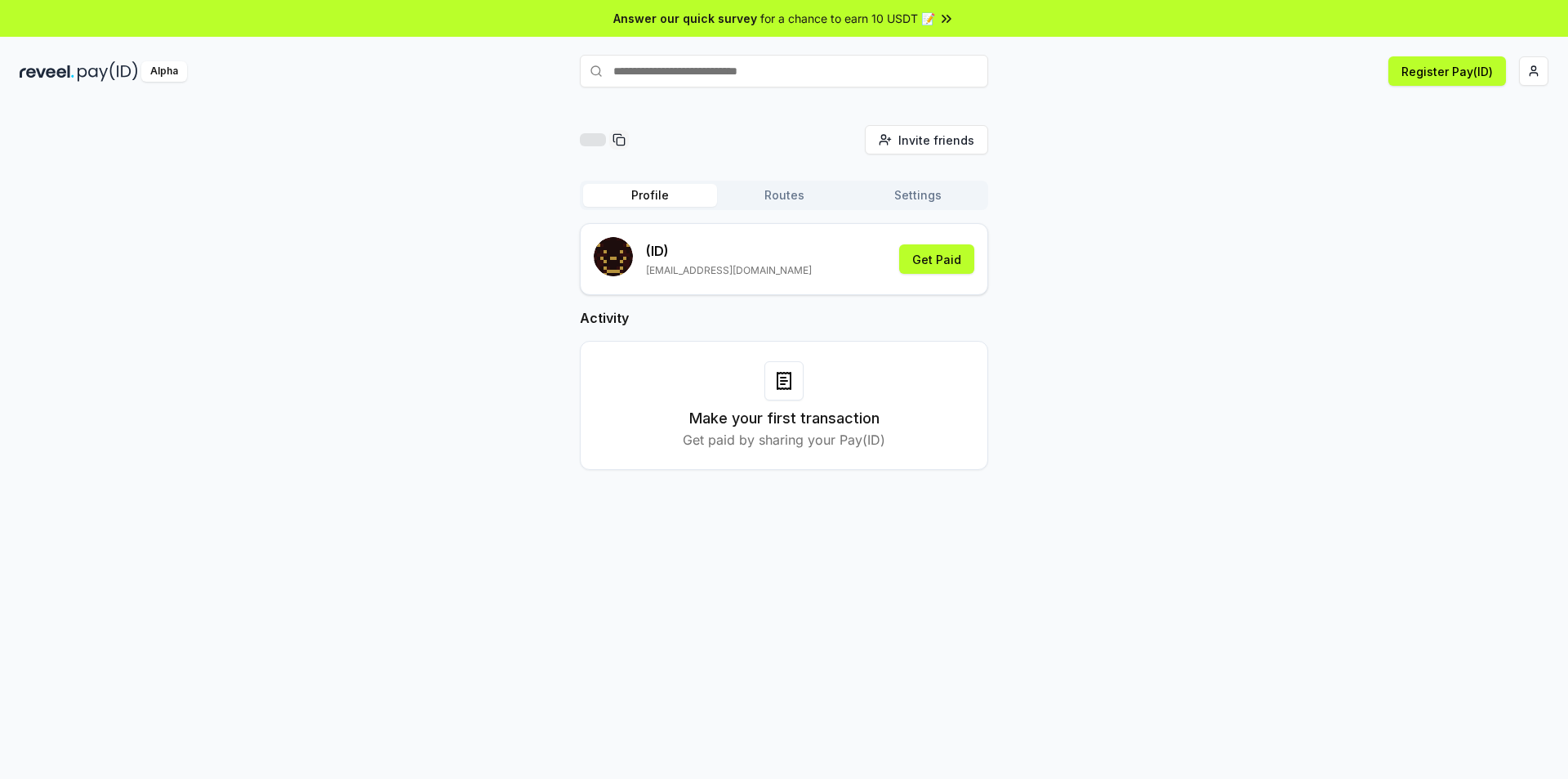
click at [789, 203] on button "Routes" at bounding box center [784, 195] width 134 height 23
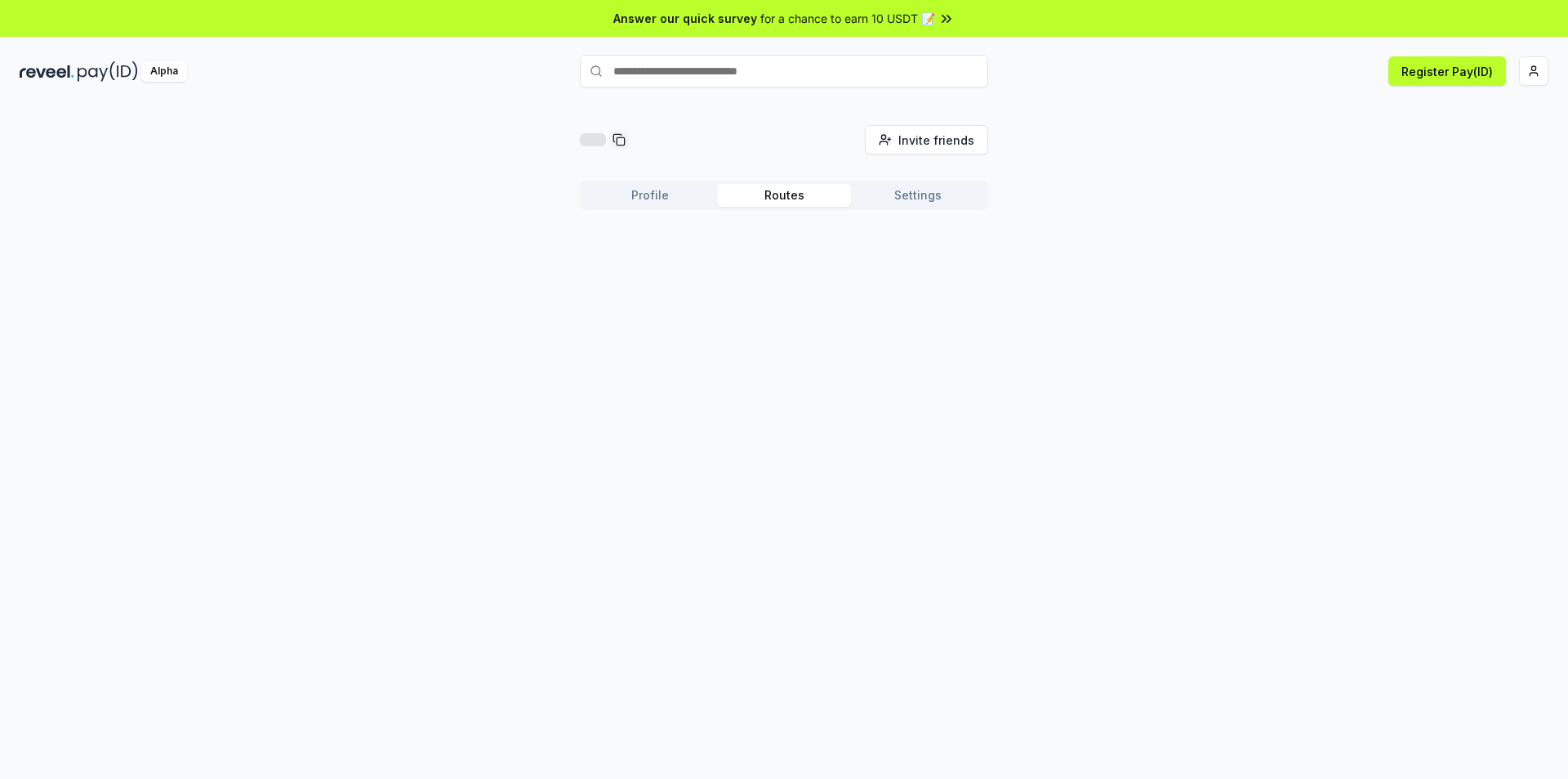
click at [898, 198] on button "Settings" at bounding box center [918, 195] width 134 height 23
